Goal: Task Accomplishment & Management: Use online tool/utility

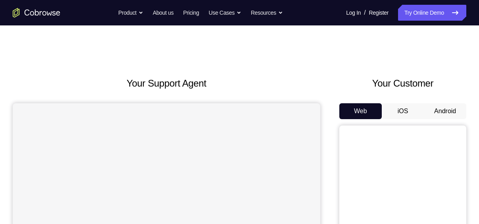
scroll to position [86, 0]
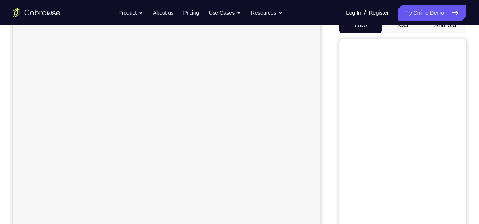
click at [444, 28] on button "Android" at bounding box center [445, 25] width 42 height 16
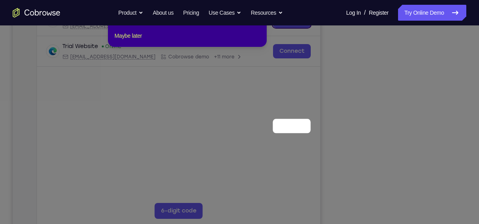
scroll to position [0, 0]
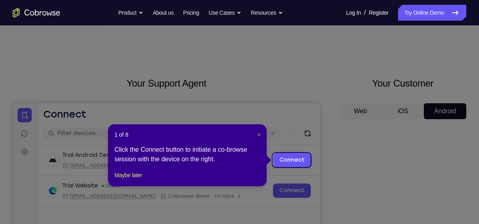
click at [260, 134] on span "×" at bounding box center [258, 134] width 3 height 6
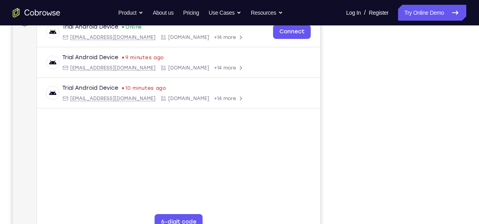
scroll to position [145, 0]
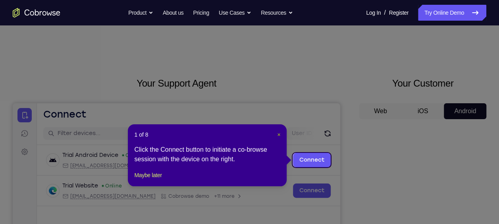
click at [279, 134] on span "×" at bounding box center [278, 134] width 3 height 6
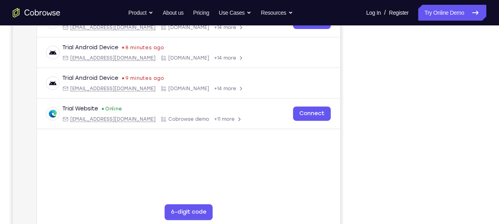
scroll to position [138, 0]
